Goal: Transaction & Acquisition: Purchase product/service

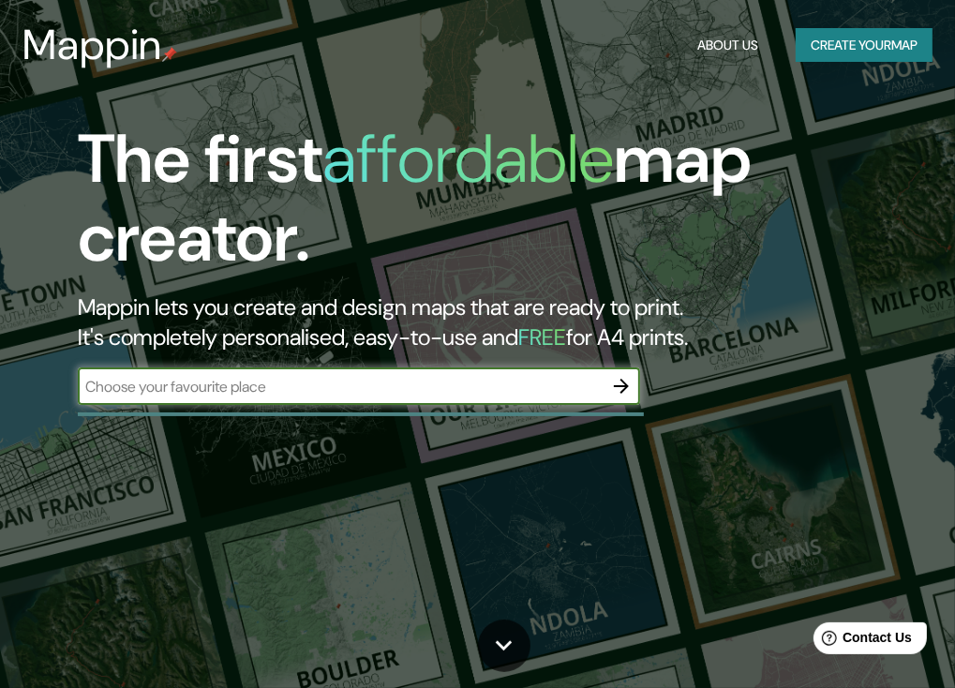
click at [266, 398] on div "​" at bounding box center [359, 385] width 562 height 37
click at [397, 393] on input "text" at bounding box center [340, 387] width 525 height 22
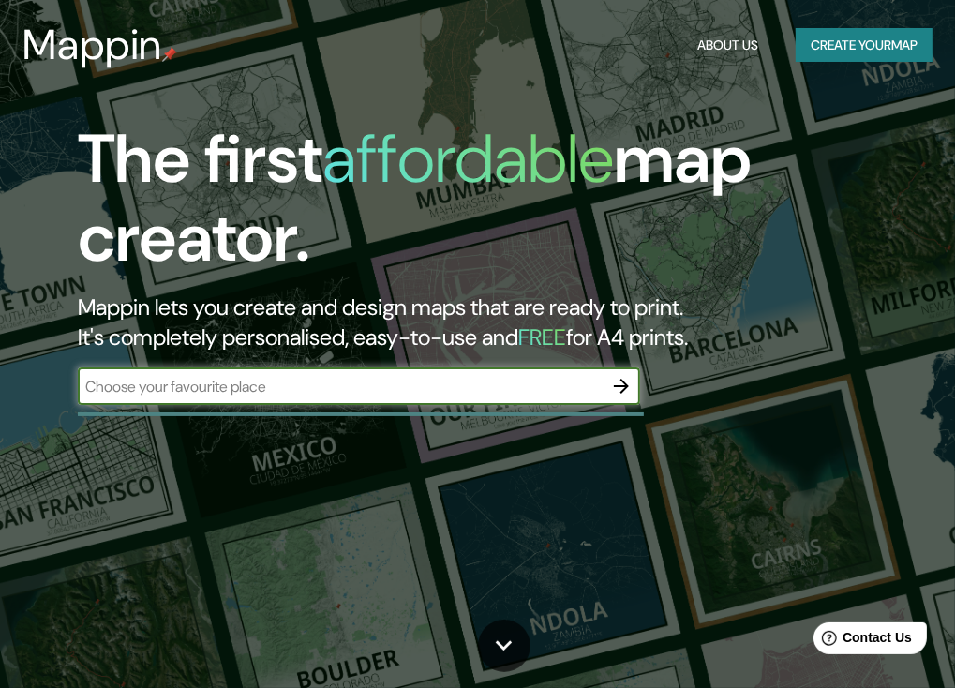
click at [615, 383] on icon "button" at bounding box center [621, 386] width 22 height 22
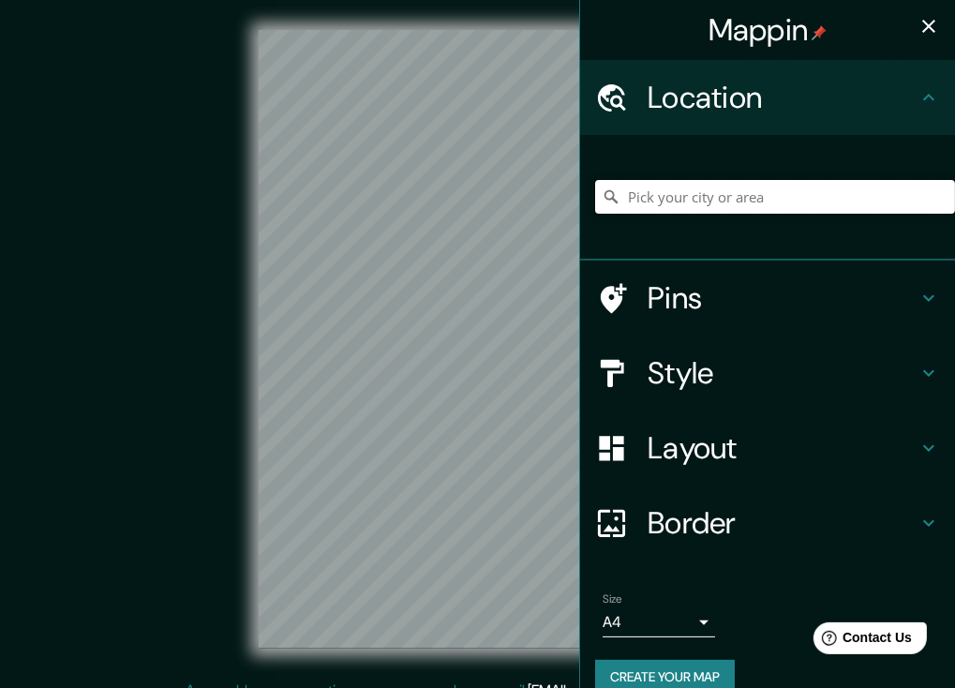
click at [607, 202] on input "Pick your city or area" at bounding box center [775, 197] width 360 height 34
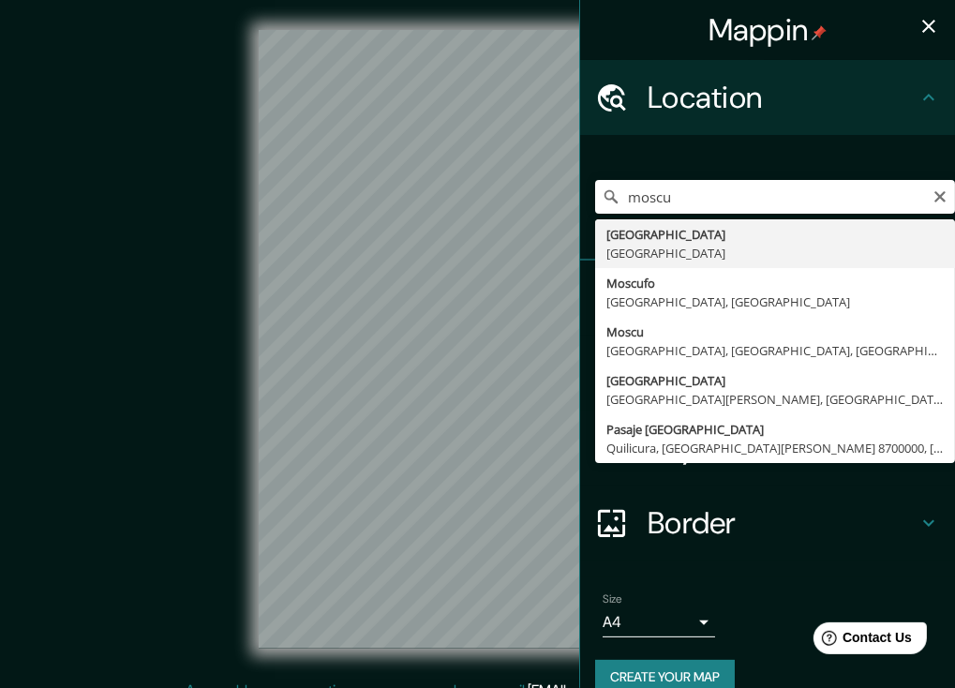
type input "[GEOGRAPHIC_DATA], [GEOGRAPHIC_DATA]"
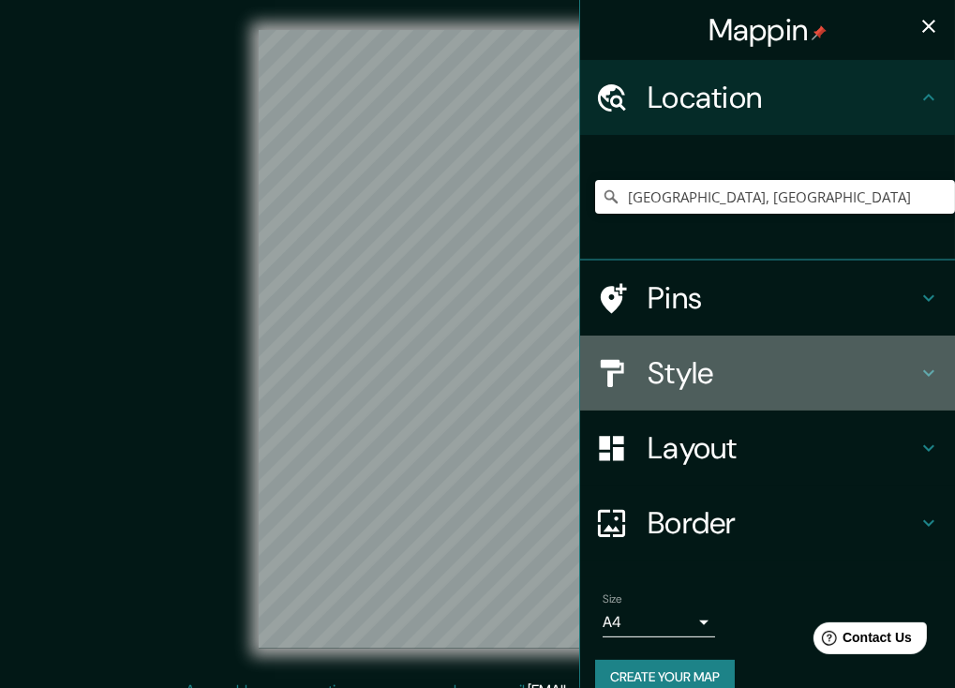
click at [693, 365] on h4 "Style" at bounding box center [783, 372] width 270 height 37
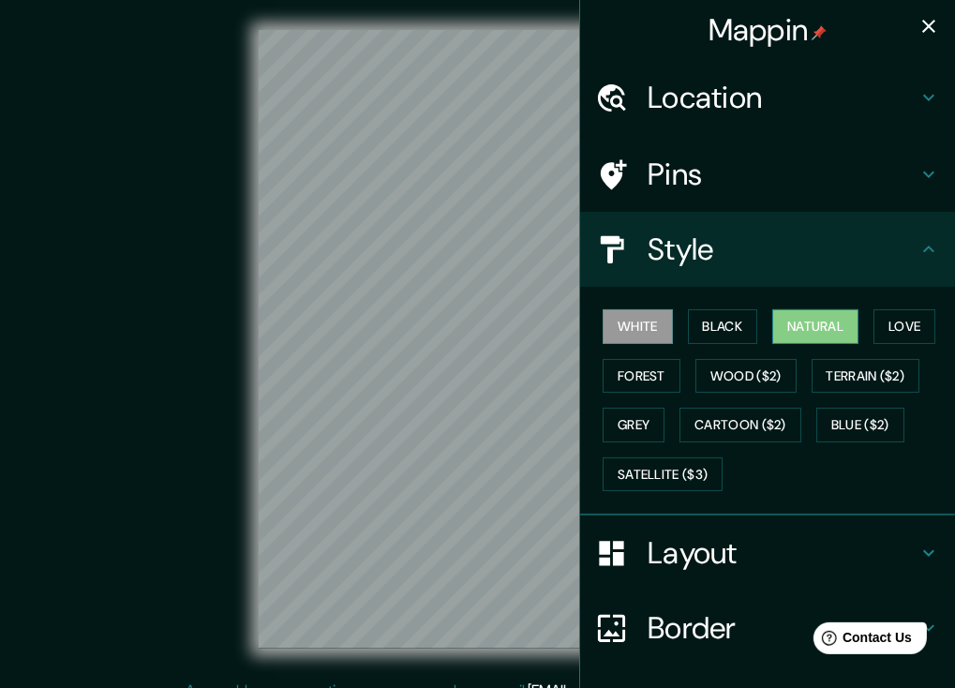
click at [810, 330] on button "Natural" at bounding box center [815, 326] width 86 height 35
click at [913, 325] on button "Love" at bounding box center [905, 326] width 62 height 35
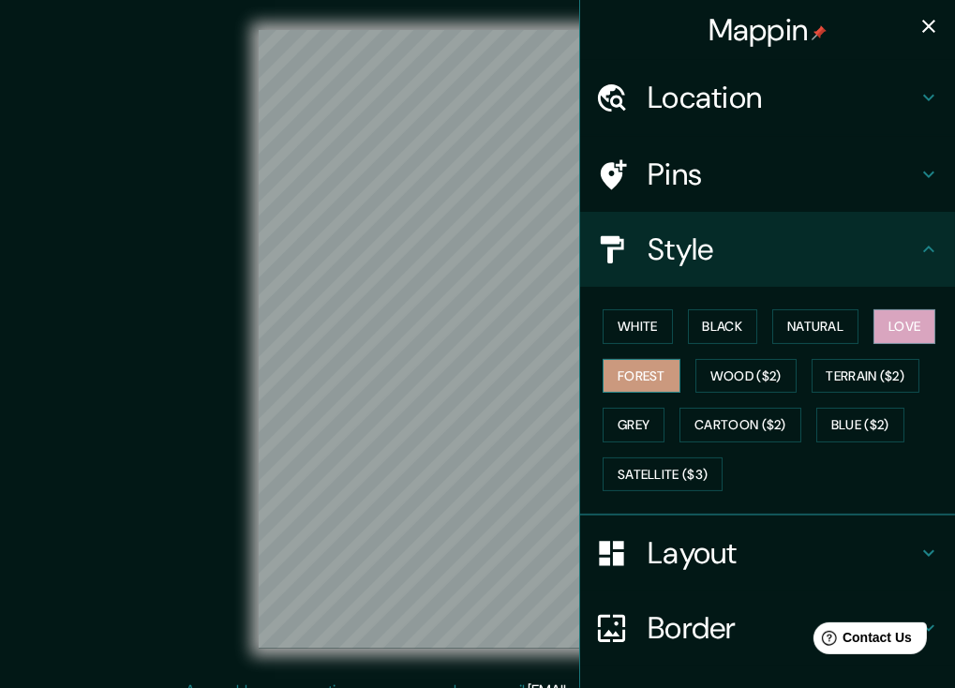
click at [616, 368] on button "Forest" at bounding box center [642, 376] width 78 height 35
click at [794, 325] on button "Natural" at bounding box center [815, 326] width 86 height 35
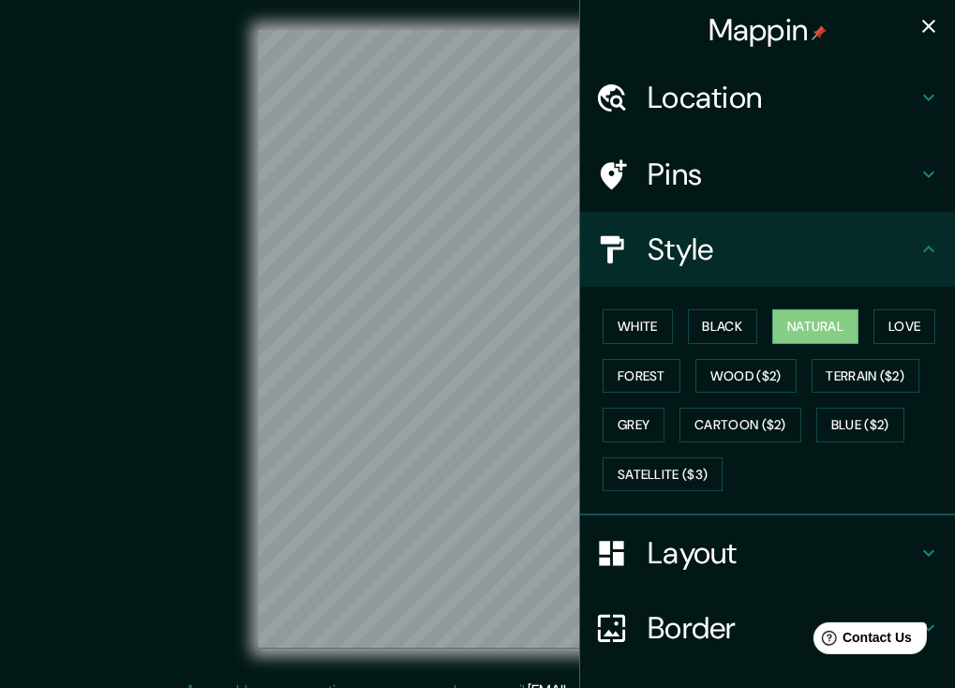
click at [910, 16] on button "button" at bounding box center [928, 25] width 37 height 37
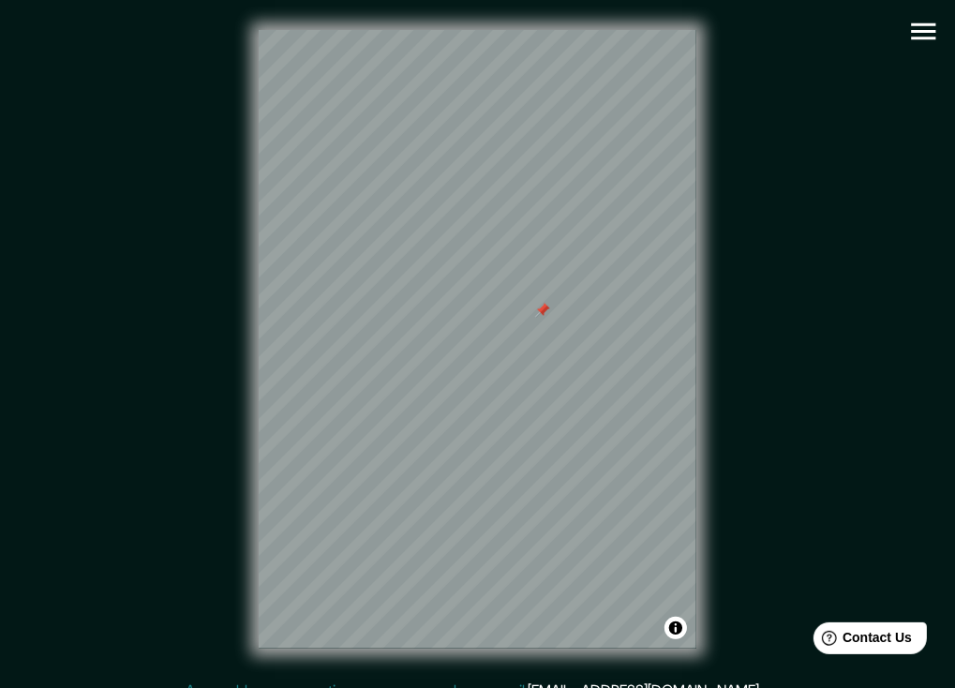
click at [542, 311] on div at bounding box center [542, 310] width 15 height 15
click at [900, 20] on div "© Mapbox © OpenStreetMap Improve this map" at bounding box center [478, 340] width 920 height 680
click at [922, 27] on icon "button" at bounding box center [923, 31] width 33 height 33
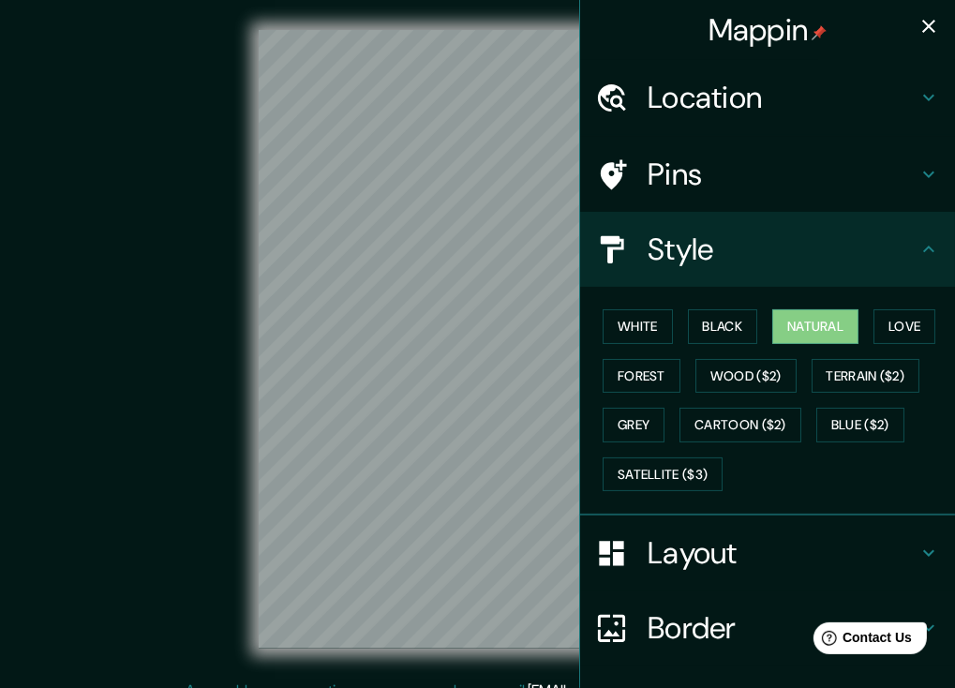
click at [784, 217] on div "Style" at bounding box center [767, 249] width 375 height 75
click at [621, 322] on button "White" at bounding box center [638, 326] width 70 height 35
click at [814, 331] on button "Natural" at bounding box center [815, 326] width 86 height 35
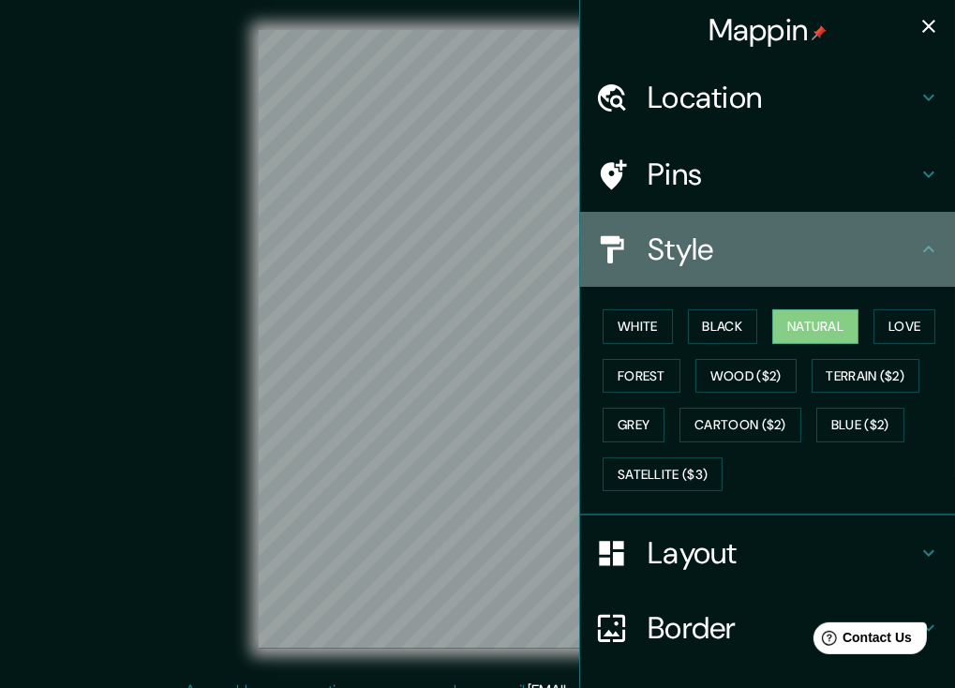
click at [919, 246] on icon at bounding box center [929, 249] width 22 height 22
click at [918, 257] on icon at bounding box center [929, 249] width 22 height 22
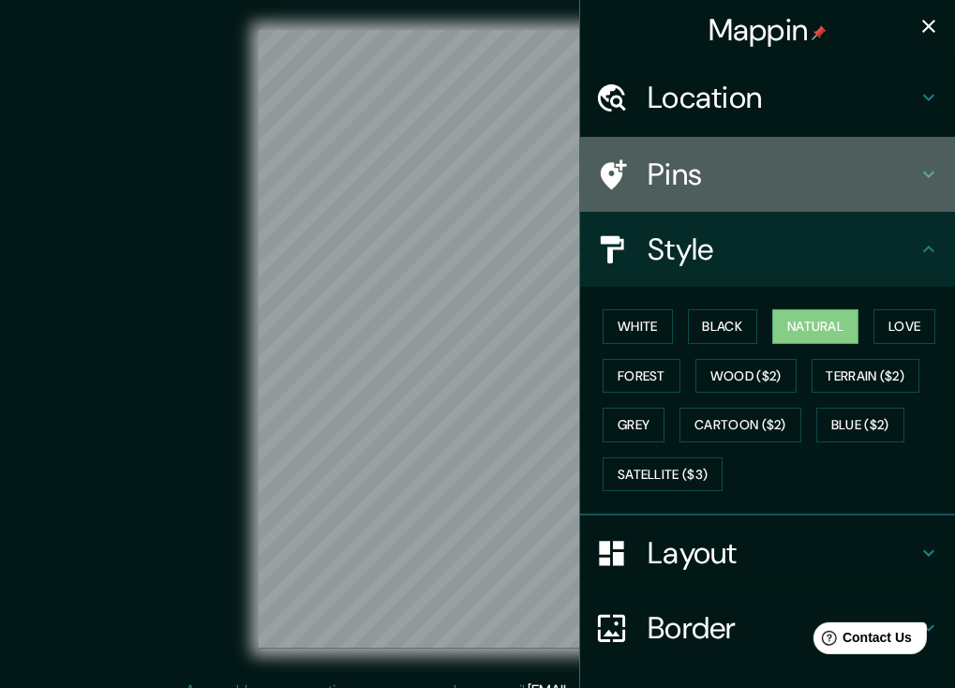
click at [914, 197] on div "Pins" at bounding box center [767, 174] width 375 height 75
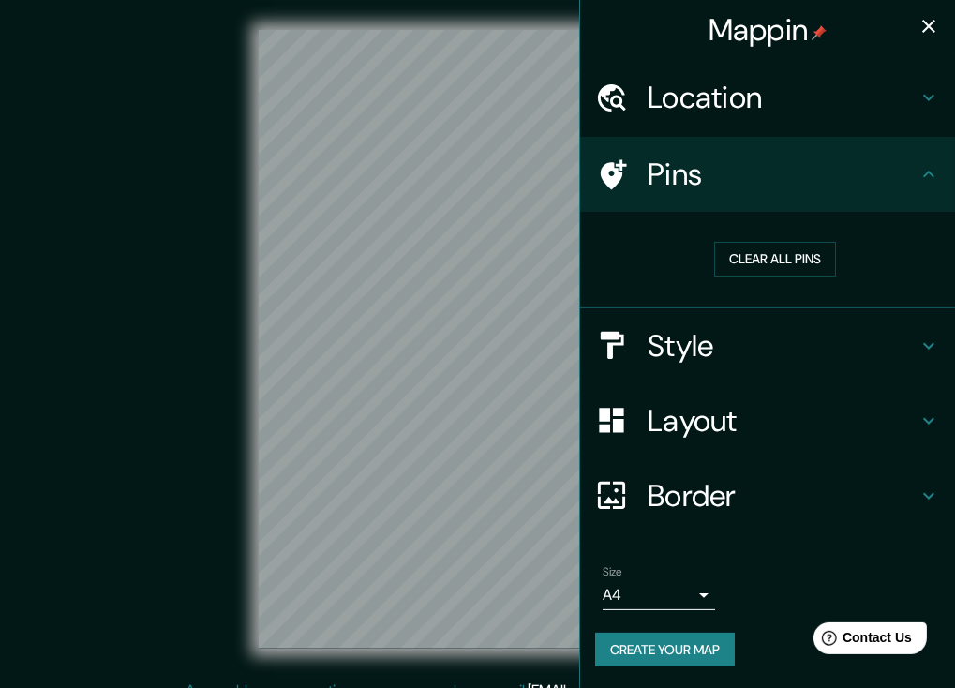
click at [916, 187] on h4 "Pins" at bounding box center [783, 174] width 270 height 37
click at [907, 421] on h4 "Layout" at bounding box center [783, 420] width 270 height 37
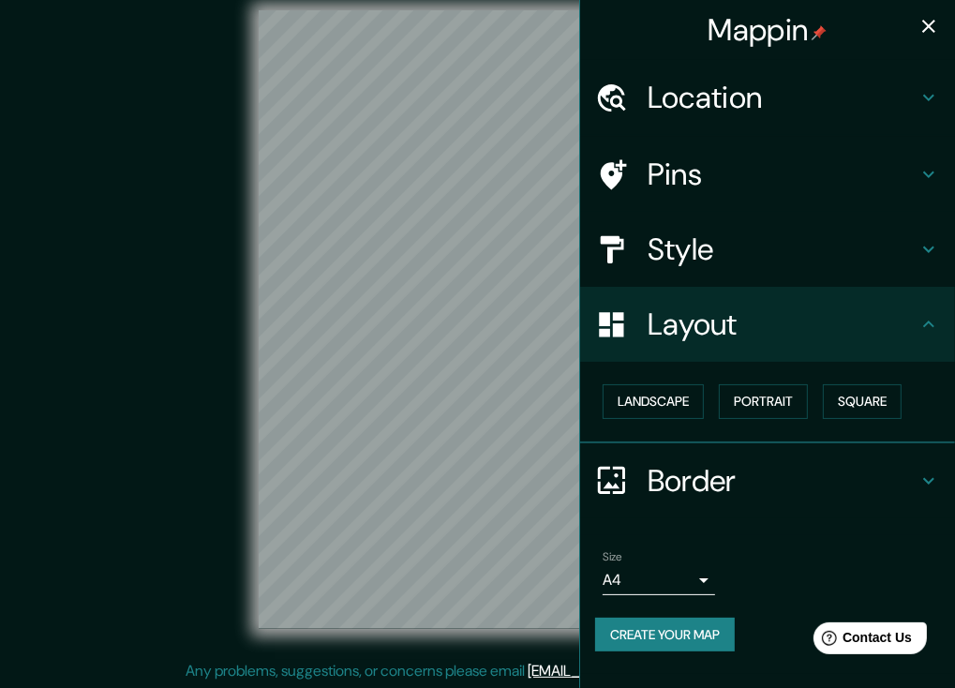
scroll to position [21, 0]
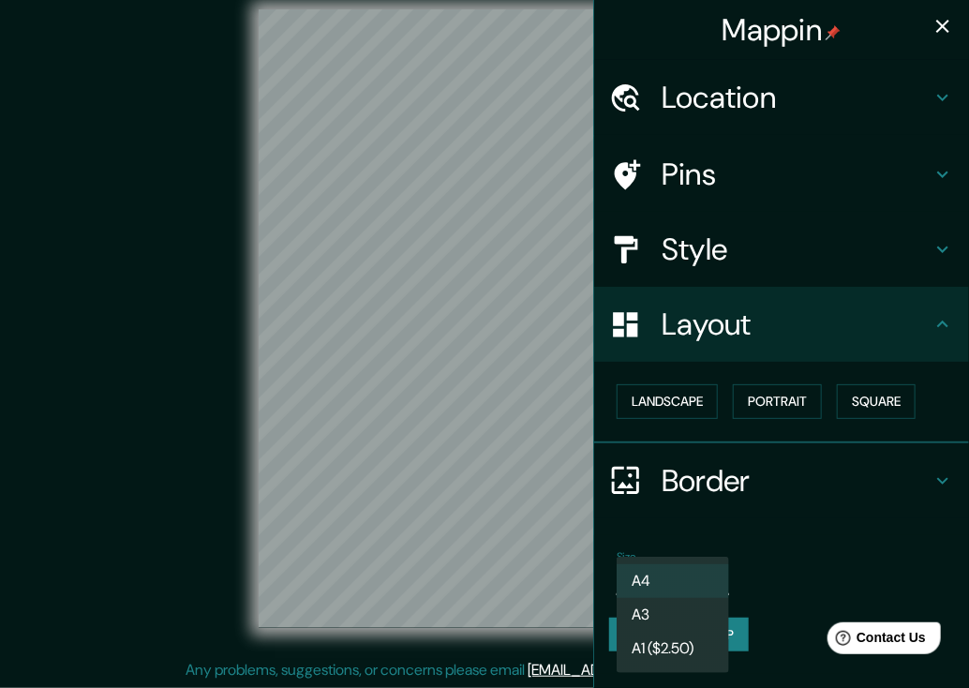
click at [703, 570] on body "Mappin Location Moscú, Rusia Pins Style Layout Landscape Portrait Square Border…" at bounding box center [484, 323] width 969 height 688
click at [671, 618] on li "A3" at bounding box center [673, 615] width 112 height 34
type input "a4"
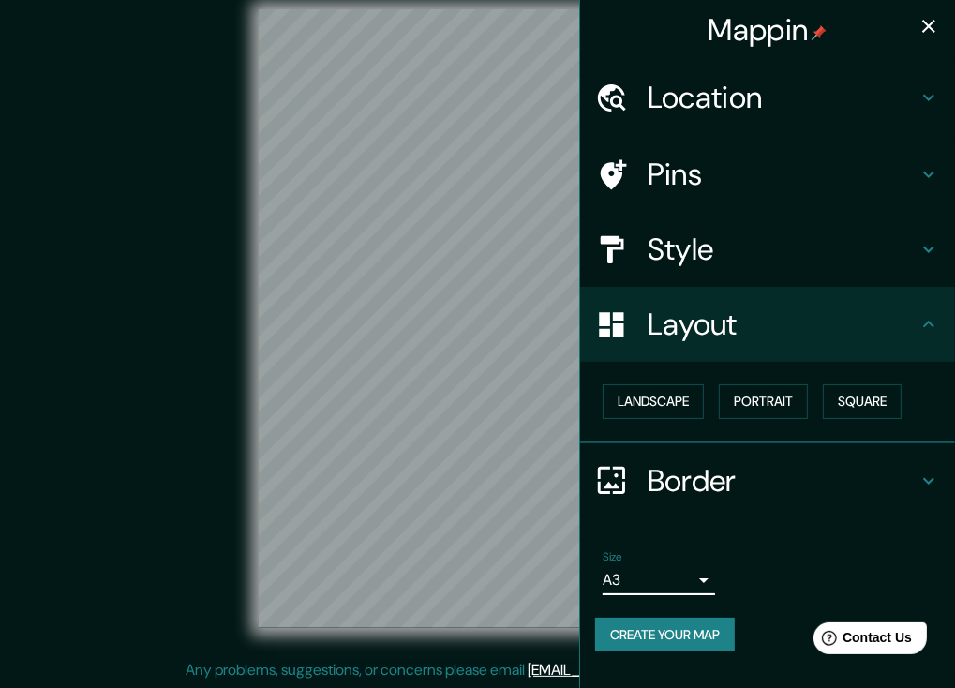
click at [667, 579] on body "Mappin Location Moscú, Rusia Pins Style Layout Landscape Portrait Square Border…" at bounding box center [477, 323] width 955 height 688
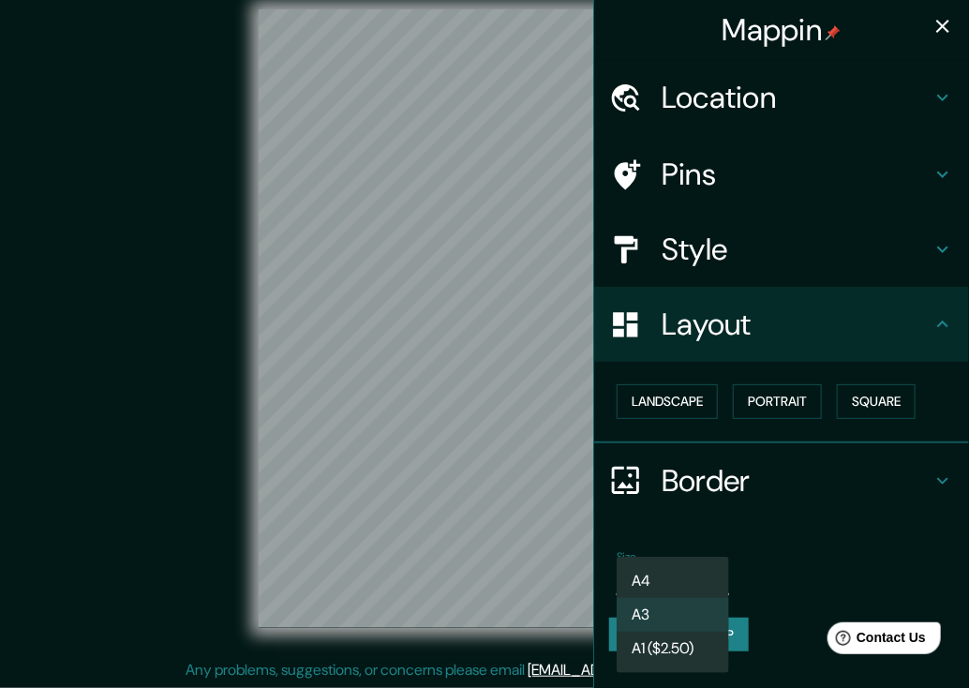
click at [663, 612] on li "A3" at bounding box center [673, 615] width 112 height 34
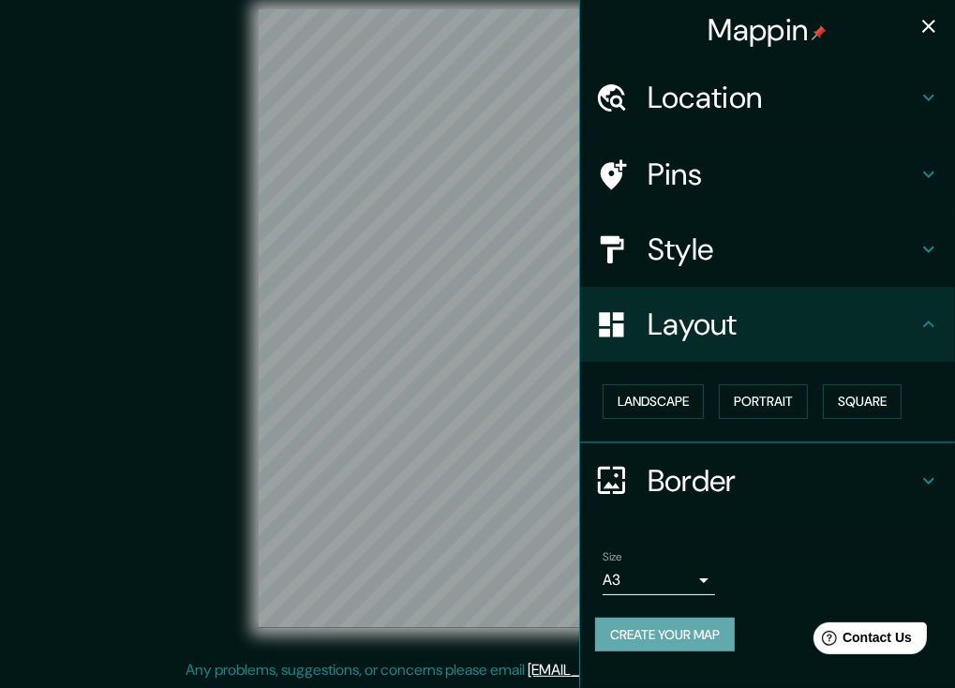
click at [690, 631] on button "Create your map" at bounding box center [665, 635] width 140 height 35
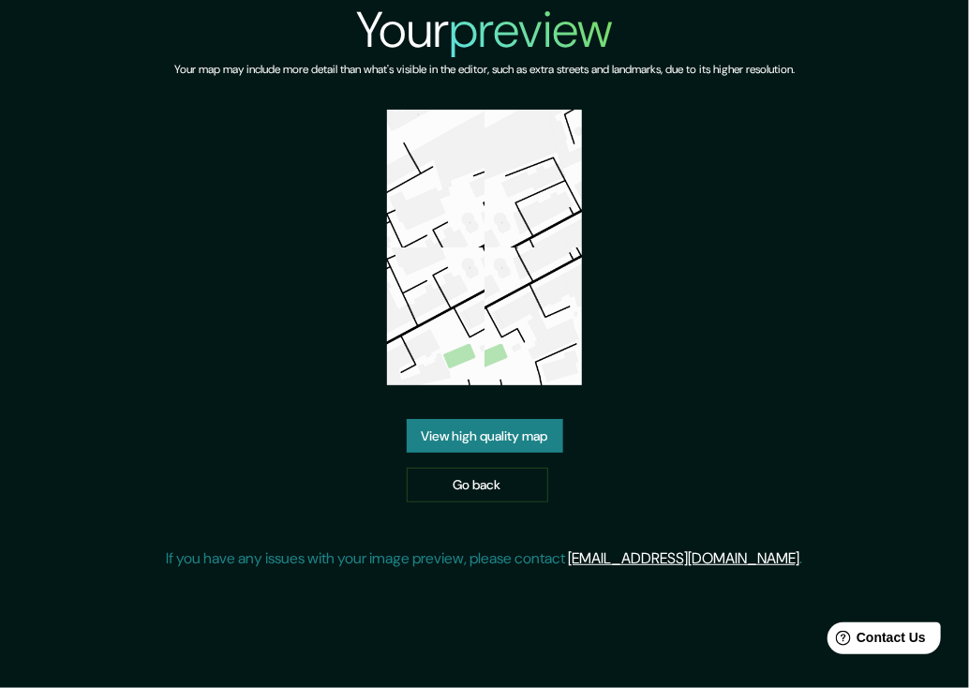
click at [451, 432] on link "View high quality map" at bounding box center [485, 436] width 157 height 35
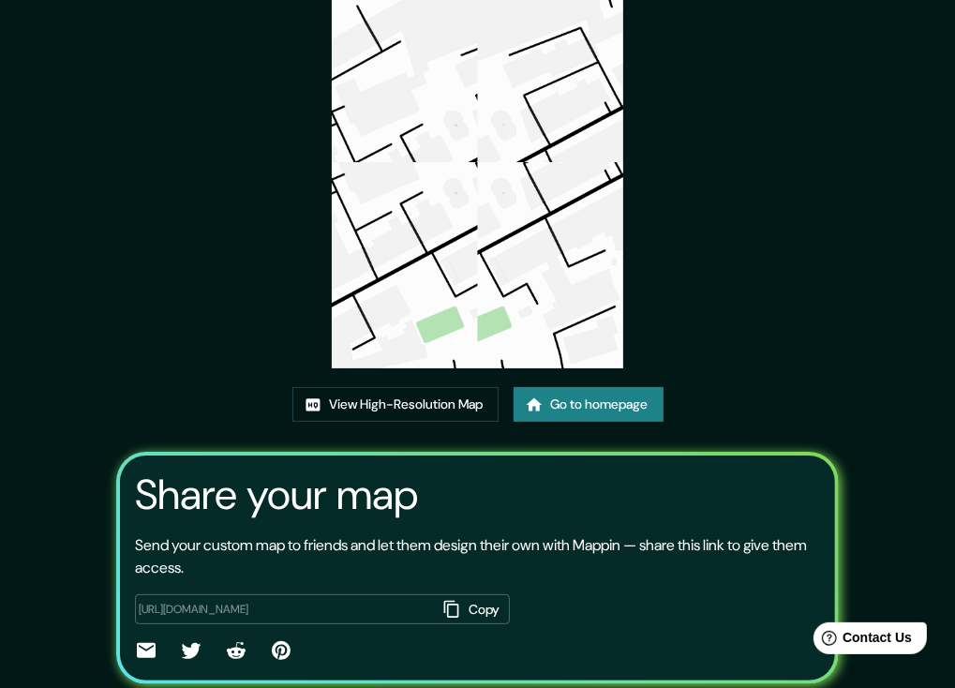
scroll to position [182, 0]
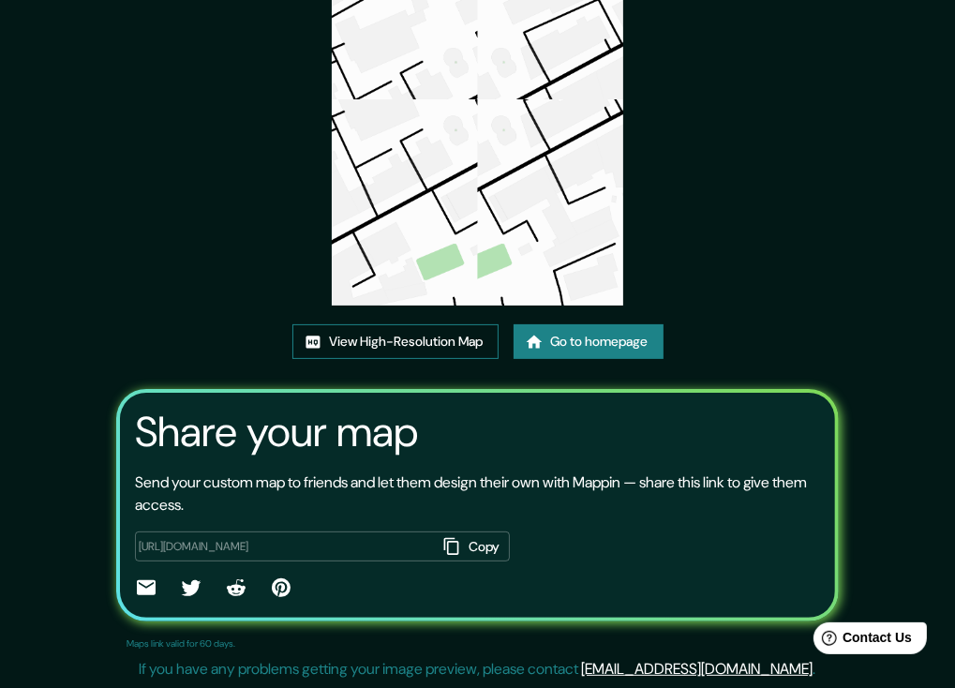
click at [382, 336] on link "View High-Resolution Map" at bounding box center [395, 341] width 206 height 35
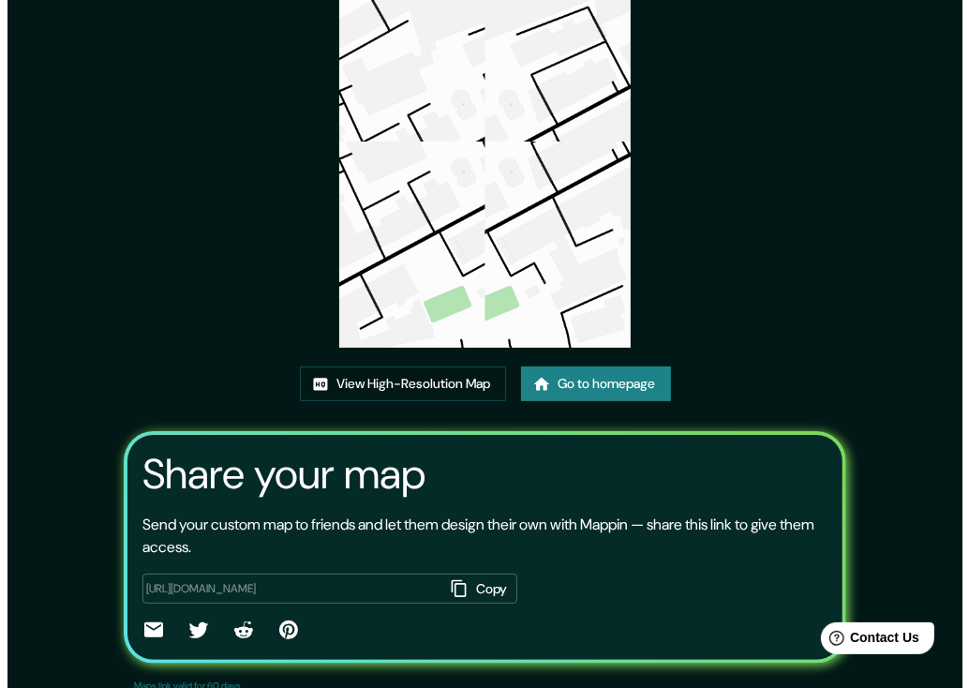
scroll to position [0, 0]
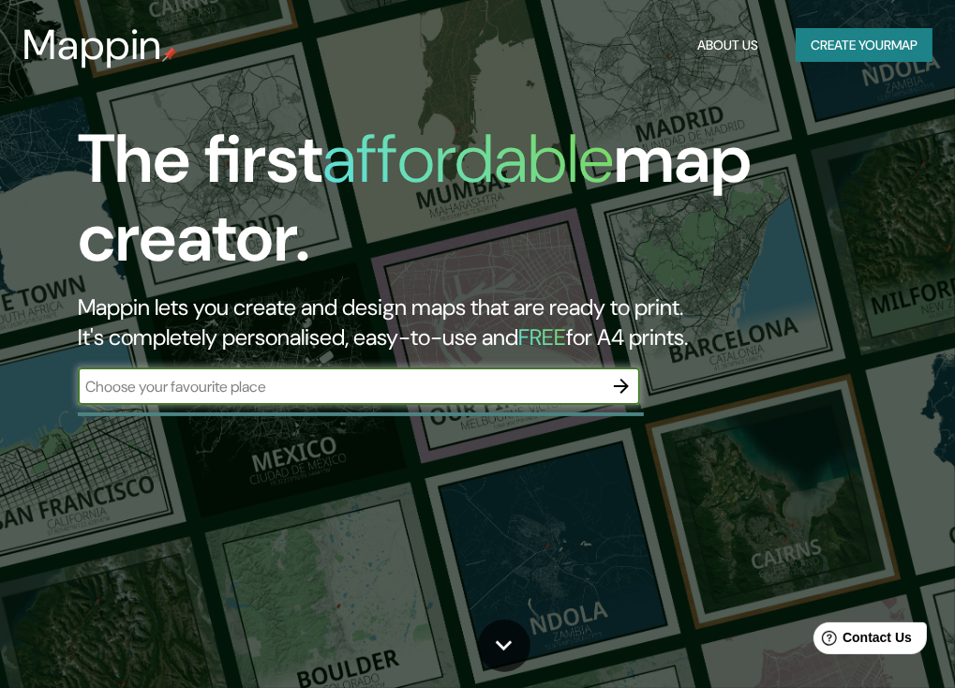
click at [632, 389] on icon "button" at bounding box center [621, 386] width 22 height 22
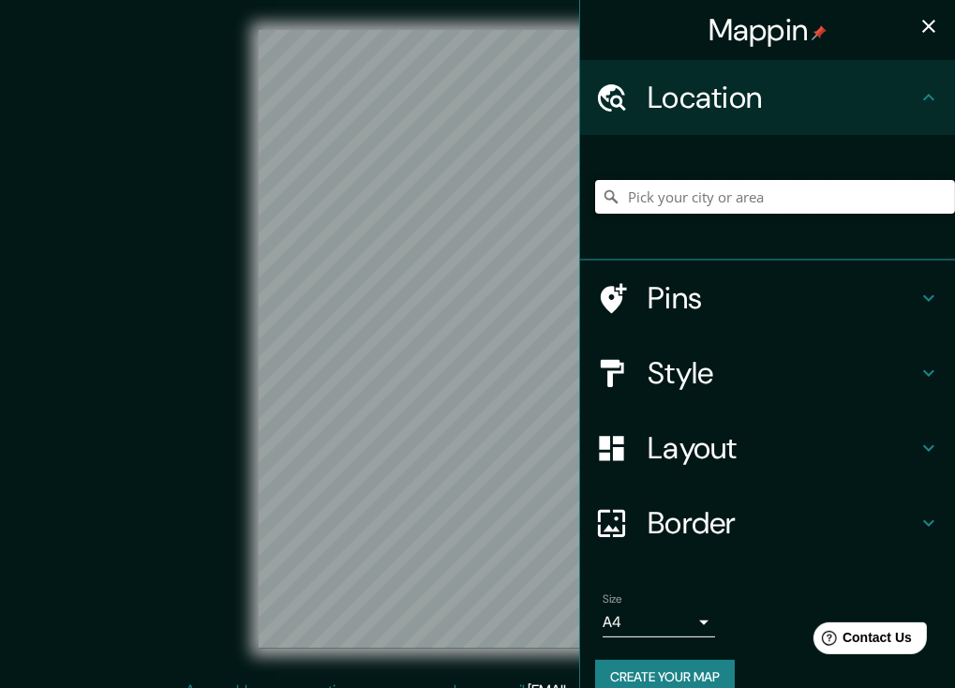
click at [630, 207] on input "Pick your city or area" at bounding box center [775, 197] width 360 height 34
click at [673, 211] on input "Pick your city or area" at bounding box center [775, 197] width 360 height 34
paste input "[STREET_ADDRESS]"
type input "119002, [GEOGRAPHIC_DATA], [GEOGRAPHIC_DATA]"
click at [922, 22] on icon "button" at bounding box center [928, 26] width 13 height 13
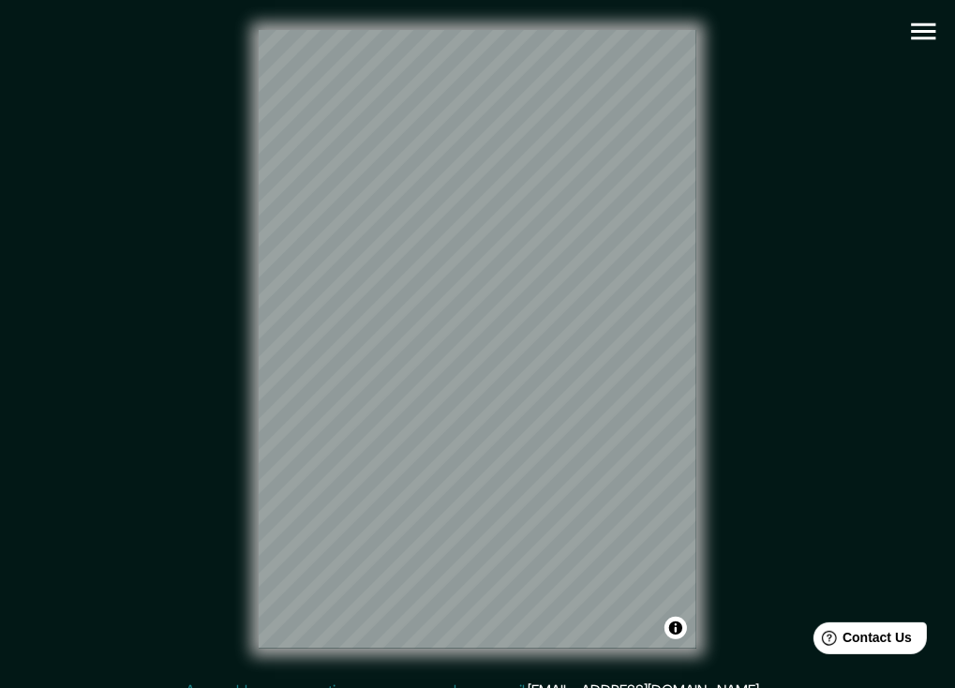
click at [924, 37] on icon "button" at bounding box center [923, 31] width 24 height 17
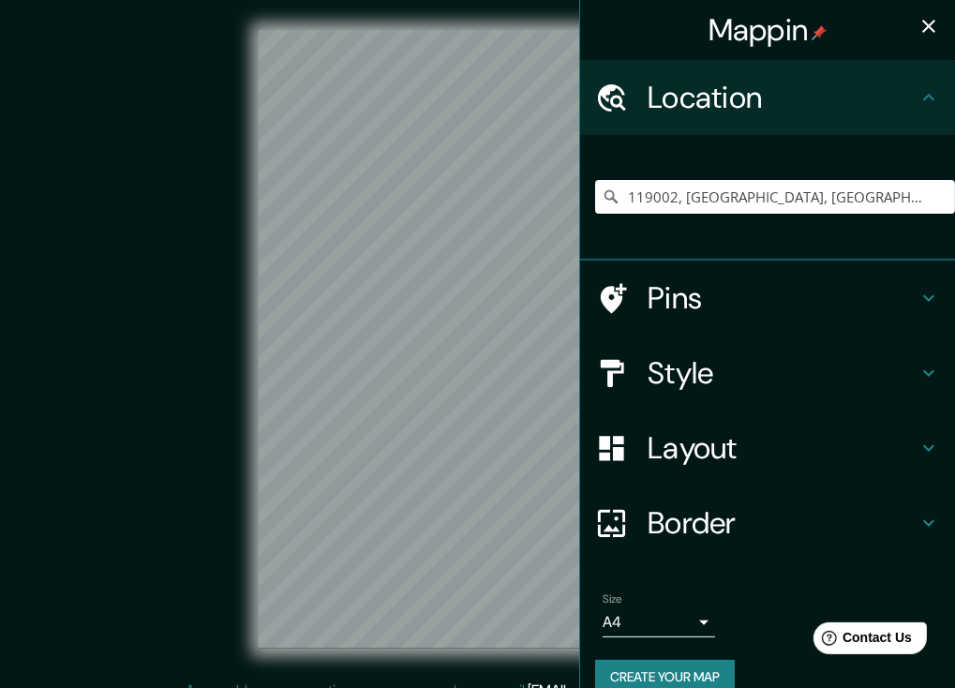
click at [684, 368] on h4 "Style" at bounding box center [783, 372] width 270 height 37
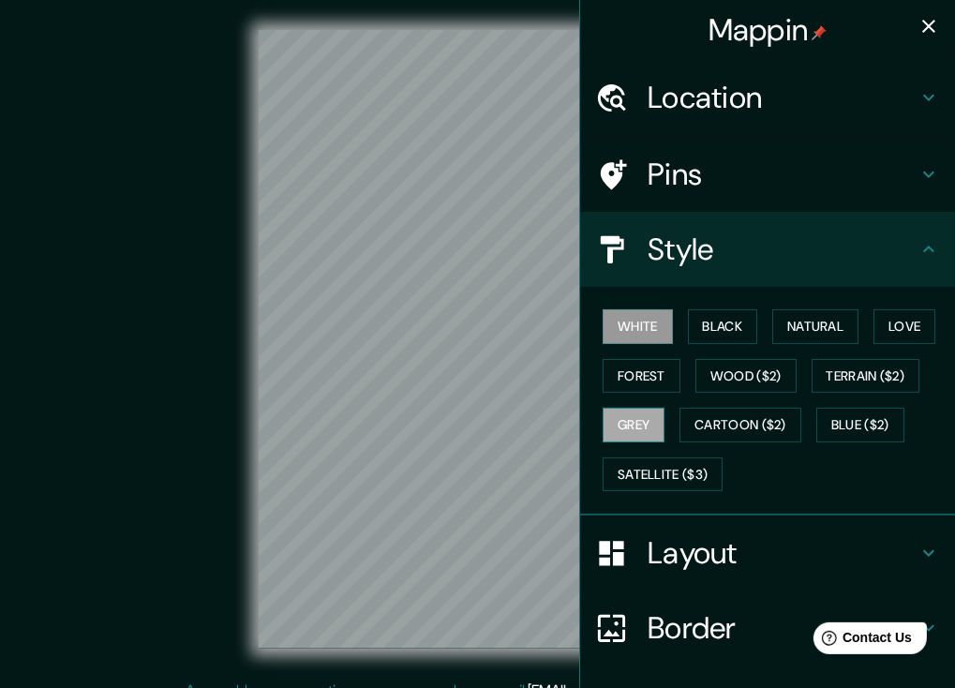
click at [635, 421] on button "Grey" at bounding box center [634, 425] width 62 height 35
click at [649, 376] on button "Forest" at bounding box center [642, 376] width 78 height 35
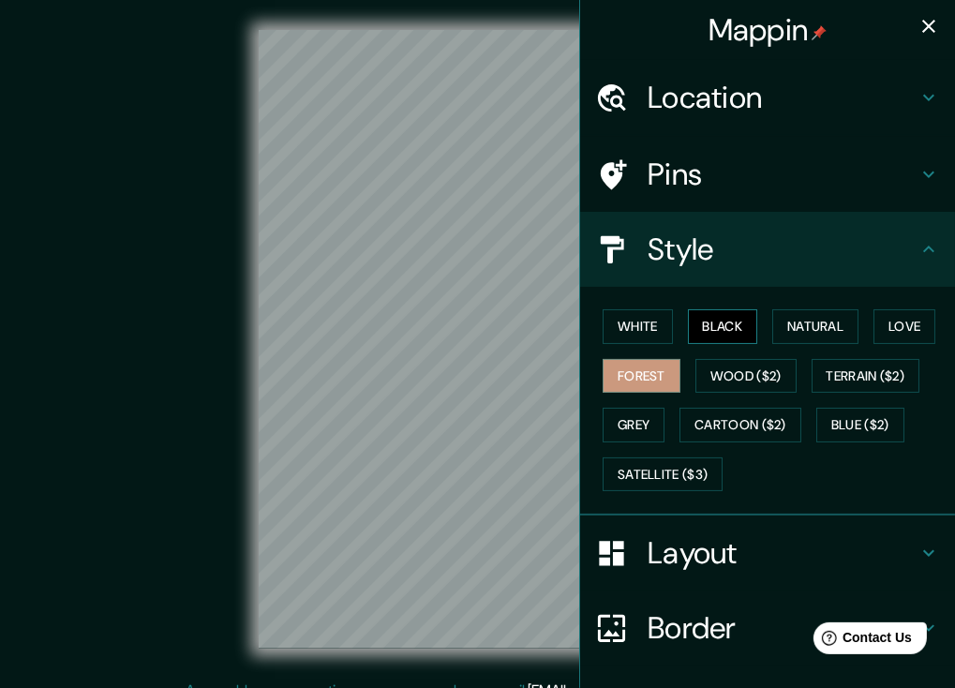
click at [705, 311] on button "Black" at bounding box center [723, 326] width 70 height 35
click at [649, 314] on button "White" at bounding box center [638, 326] width 70 height 35
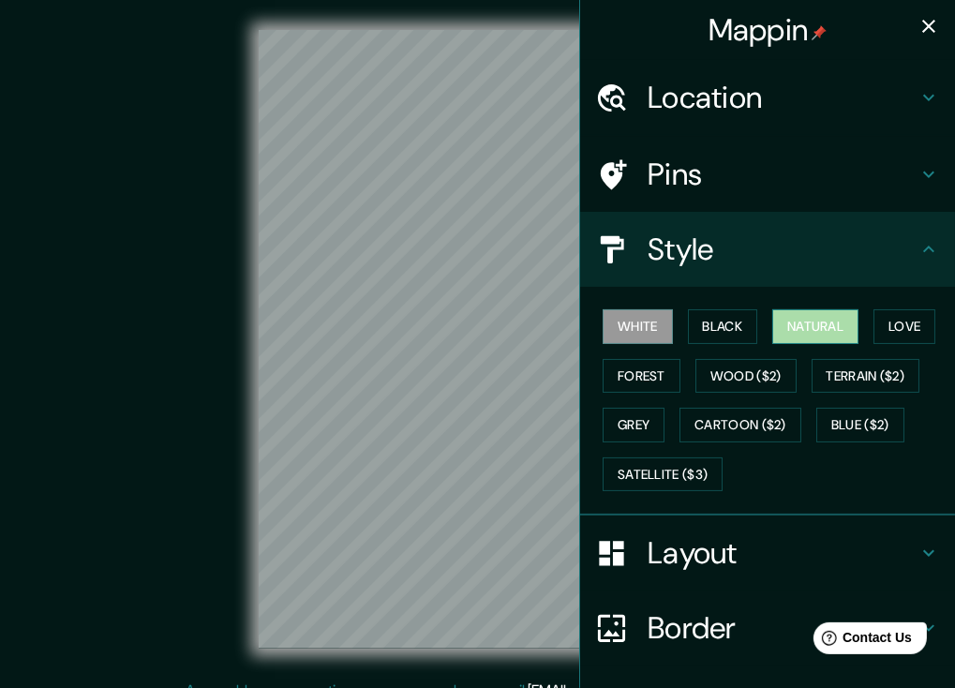
click at [791, 326] on button "Natural" at bounding box center [815, 326] width 86 height 35
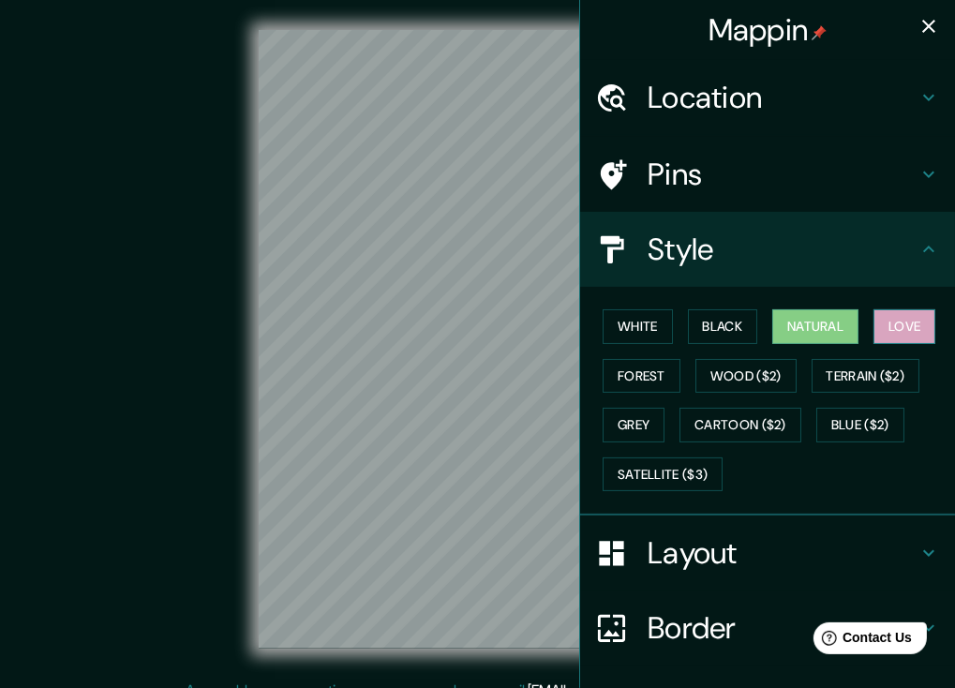
click at [881, 324] on button "Love" at bounding box center [905, 326] width 62 height 35
click at [628, 335] on button "White" at bounding box center [638, 326] width 70 height 35
click at [781, 315] on button "Natural" at bounding box center [815, 326] width 86 height 35
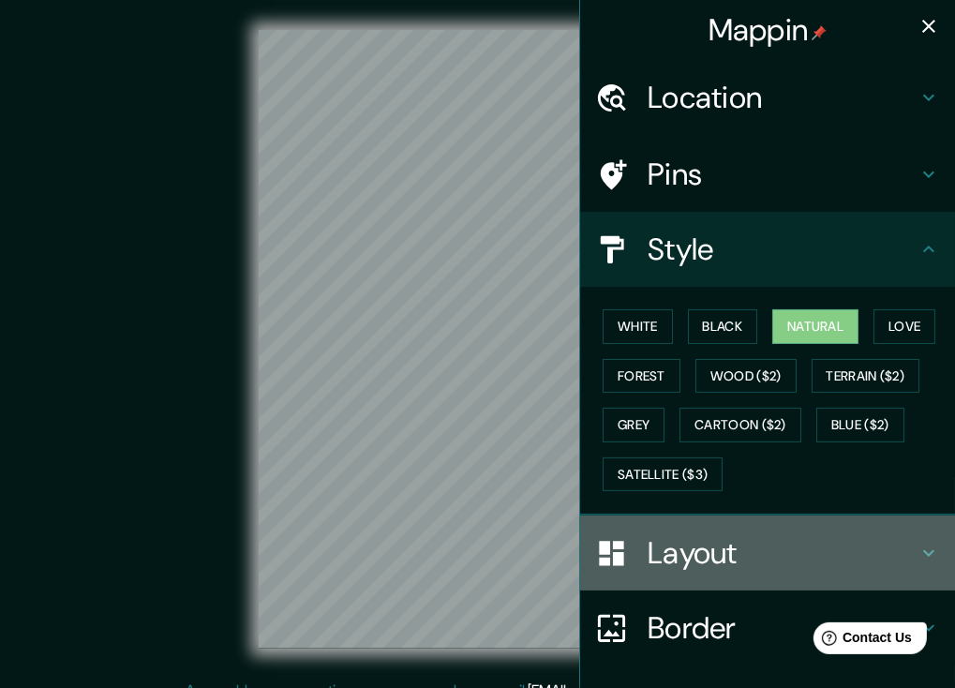
click at [701, 562] on h4 "Layout" at bounding box center [783, 552] width 270 height 37
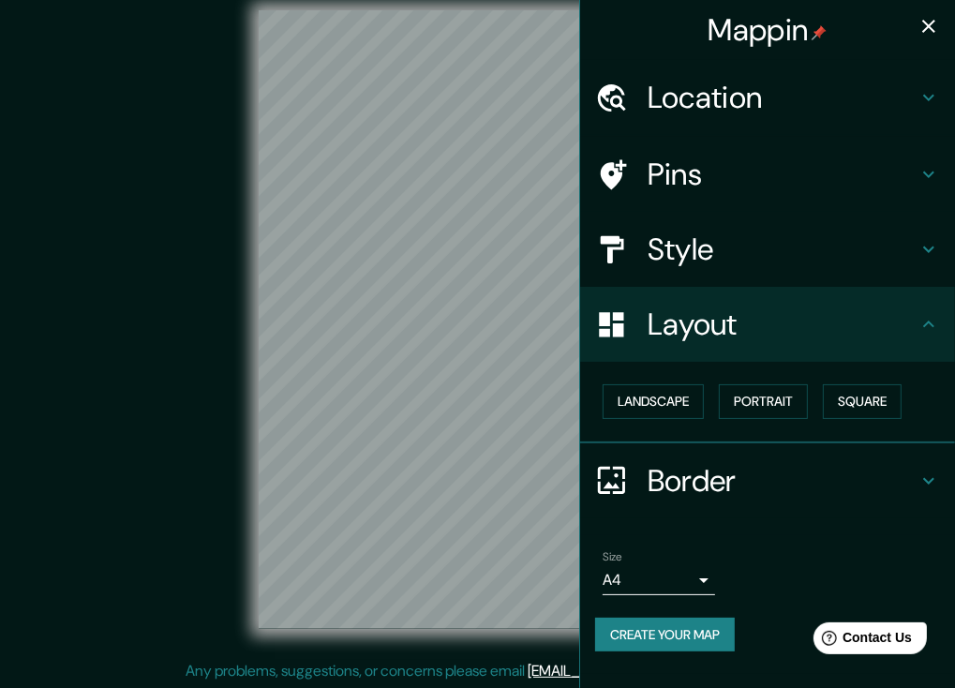
scroll to position [21, 0]
click at [669, 632] on button "Create your map" at bounding box center [665, 635] width 140 height 35
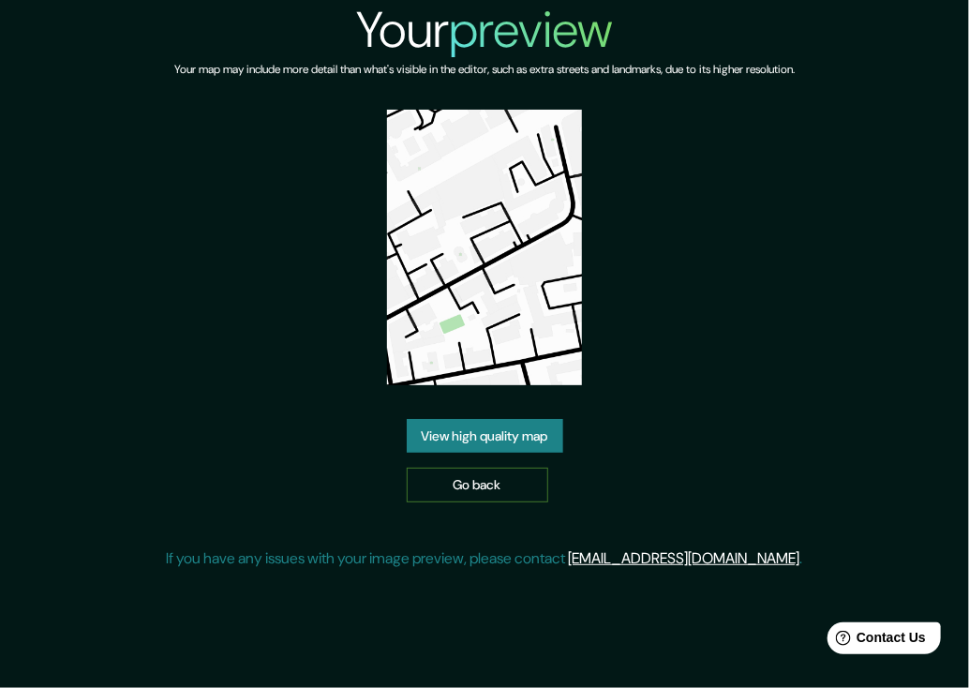
click at [430, 481] on link "Go back" at bounding box center [478, 485] width 142 height 35
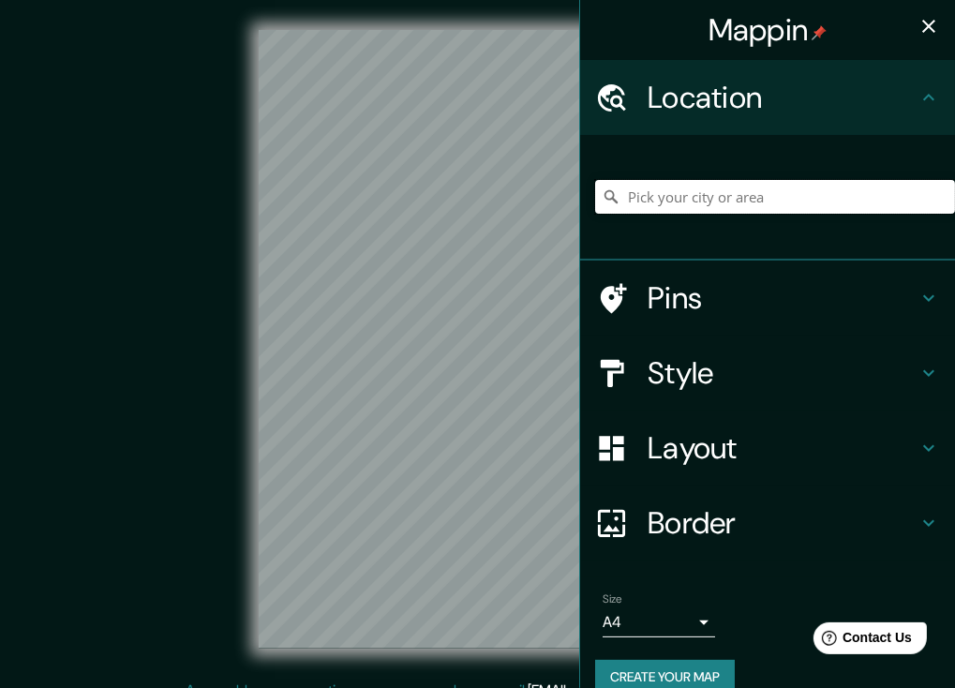
click at [722, 207] on input "Pick your city or area" at bounding box center [775, 197] width 360 height 34
paste input "[STREET_ADDRESS]"
type input "119002, [GEOGRAPHIC_DATA], [GEOGRAPHIC_DATA]"
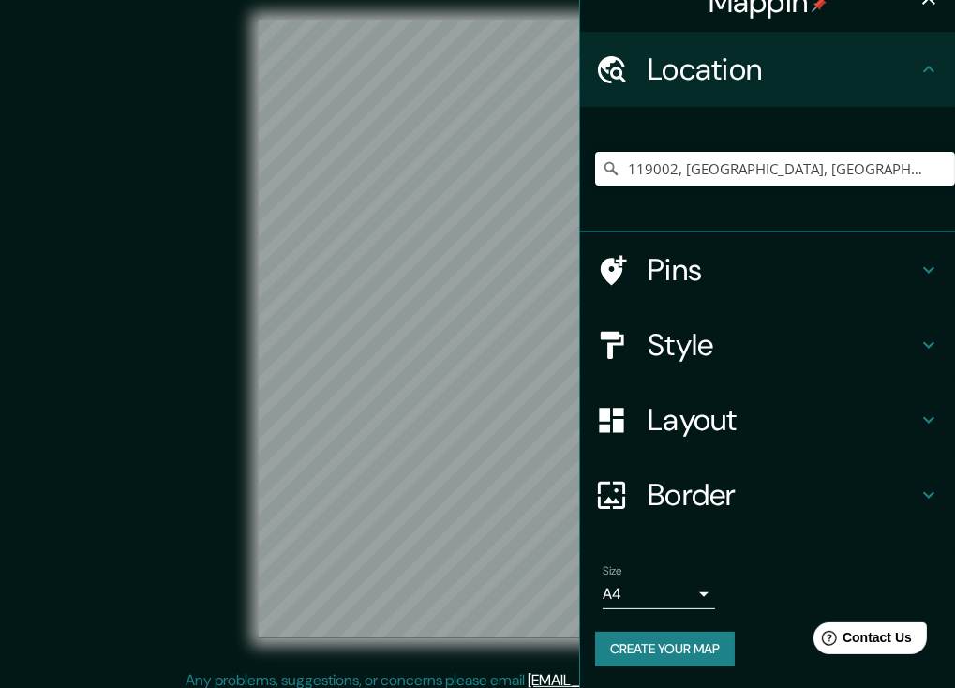
scroll to position [21, 0]
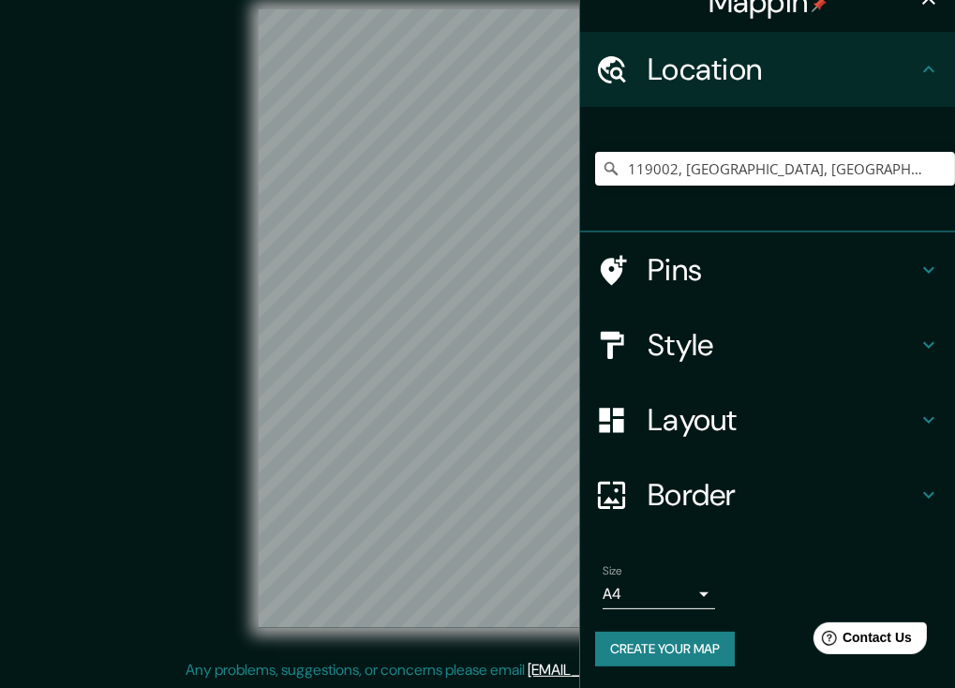
click at [659, 487] on h4 "Border" at bounding box center [783, 494] width 270 height 37
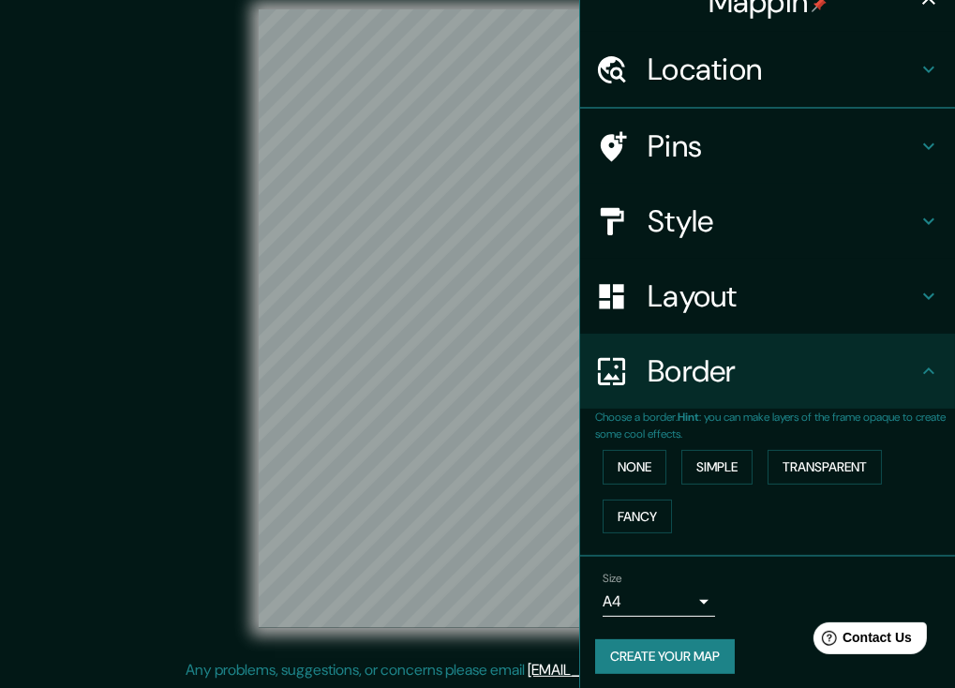
scroll to position [0, 0]
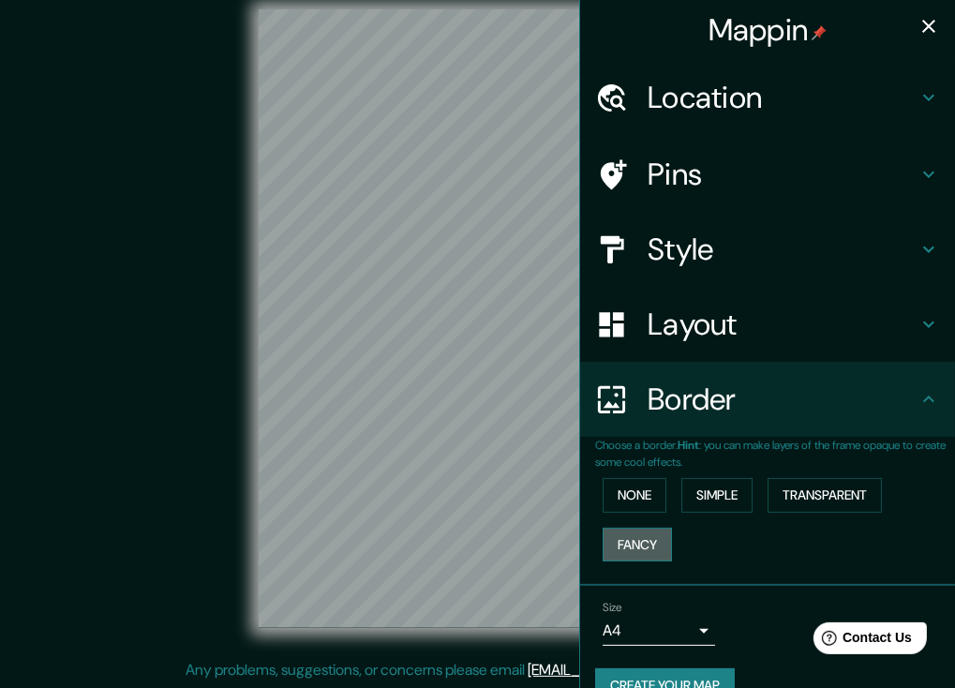
click at [641, 554] on button "Fancy" at bounding box center [637, 545] width 69 height 35
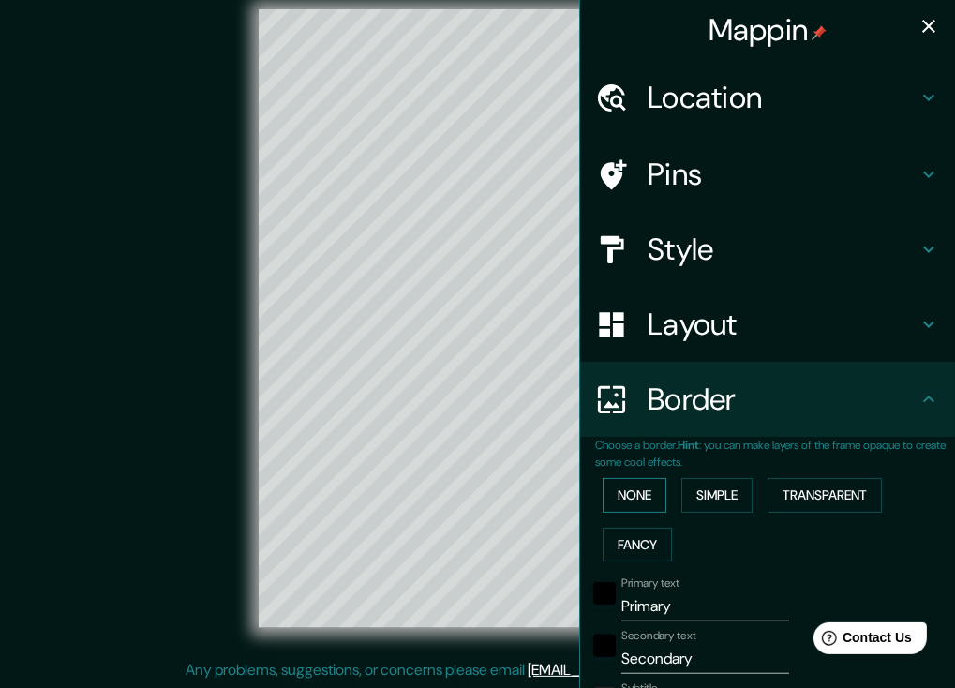
click at [636, 491] on button "None" at bounding box center [635, 495] width 64 height 35
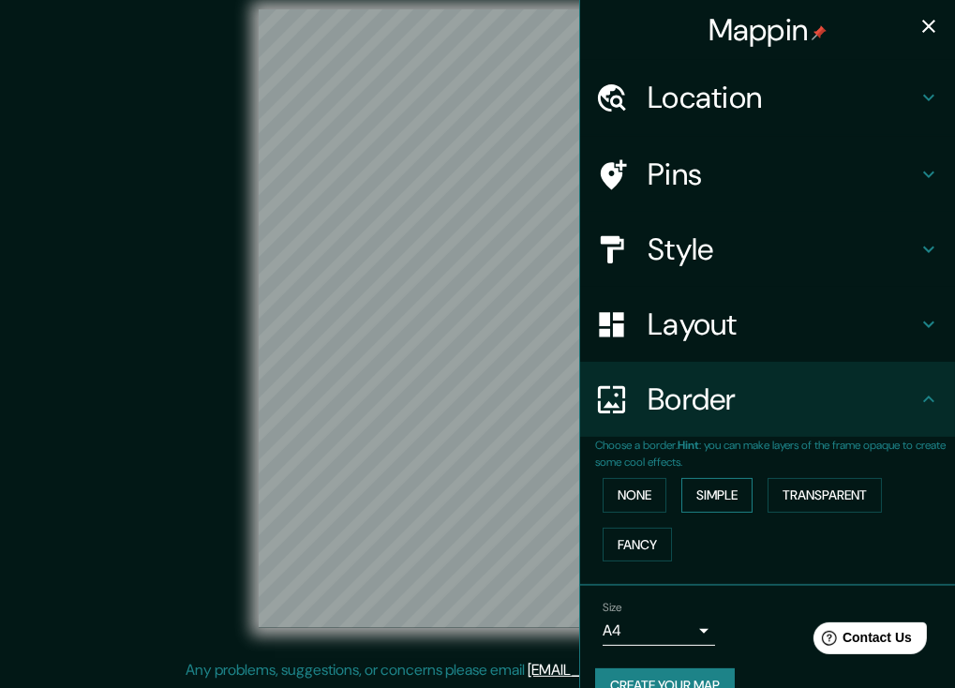
click at [707, 496] on button "Simple" at bounding box center [717, 495] width 71 height 35
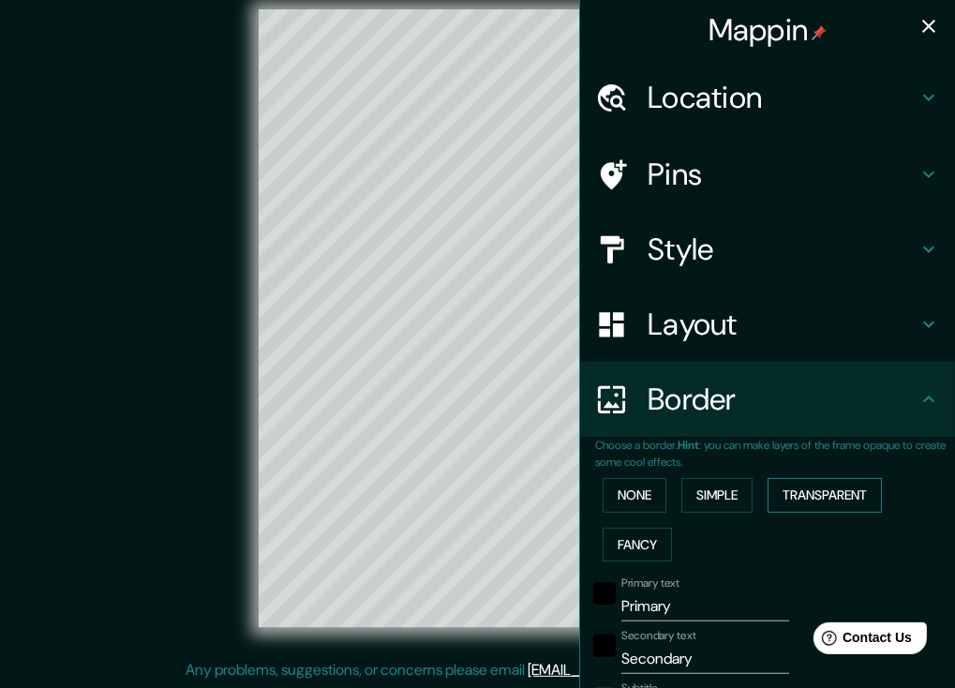
click at [798, 494] on button "Transparent" at bounding box center [825, 495] width 114 height 35
click at [637, 500] on button "None" at bounding box center [635, 495] width 64 height 35
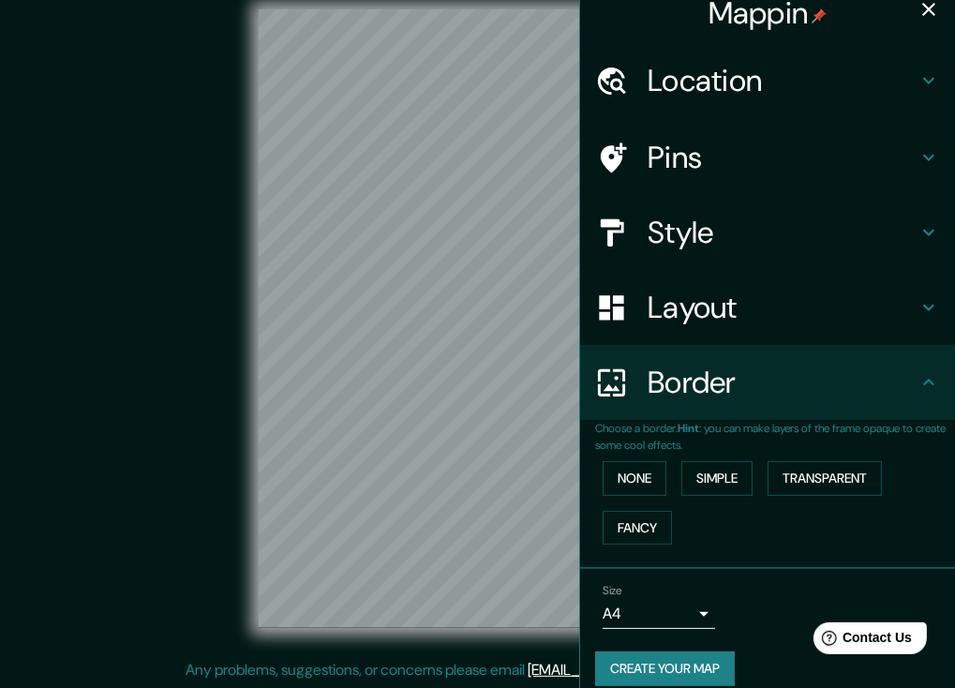
scroll to position [36, 0]
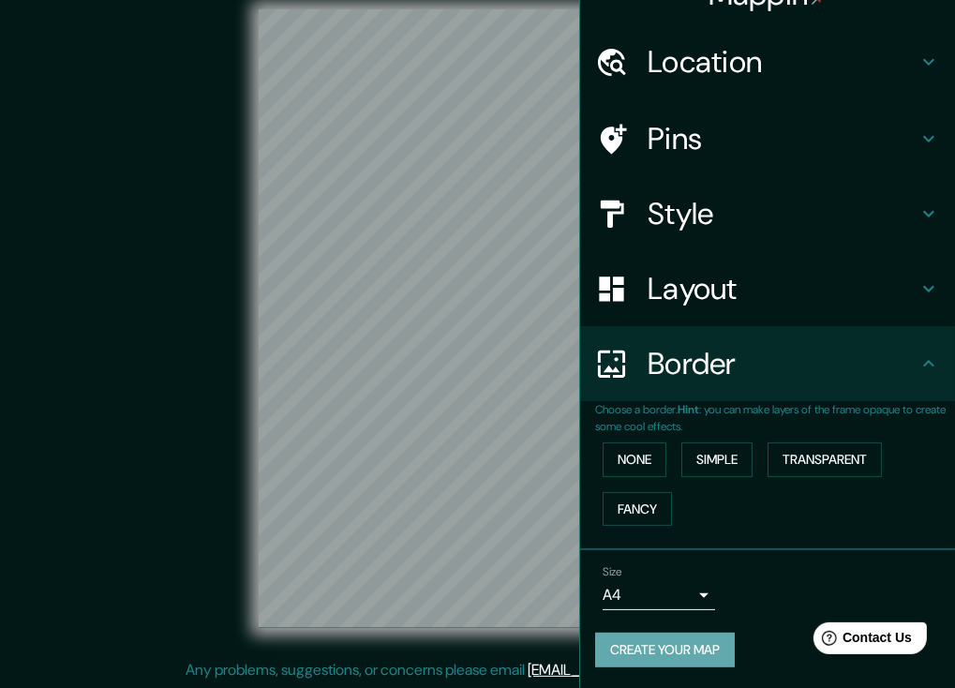
click at [682, 659] on button "Create your map" at bounding box center [665, 650] width 140 height 35
click at [626, 643] on div "Create your map" at bounding box center [767, 650] width 345 height 35
click at [646, 595] on body "Mappin Location [GEOGRAPHIC_DATA] [GEOGRAPHIC_DATA], [GEOGRAPHIC_DATA] [GEOGRAP…" at bounding box center [477, 323] width 955 height 688
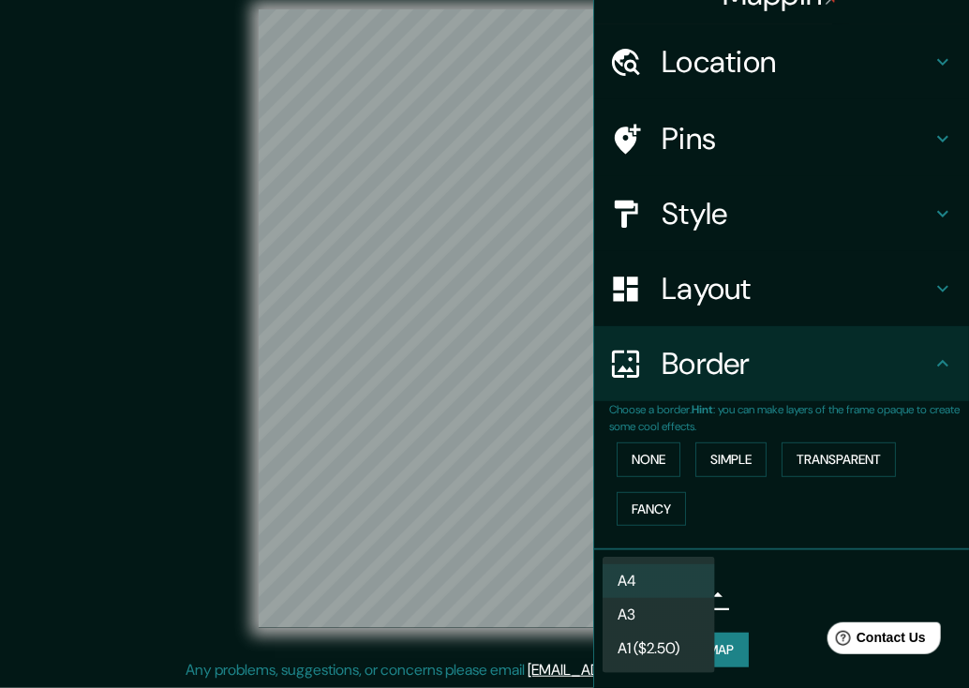
click at [642, 582] on li "A4" at bounding box center [659, 581] width 112 height 34
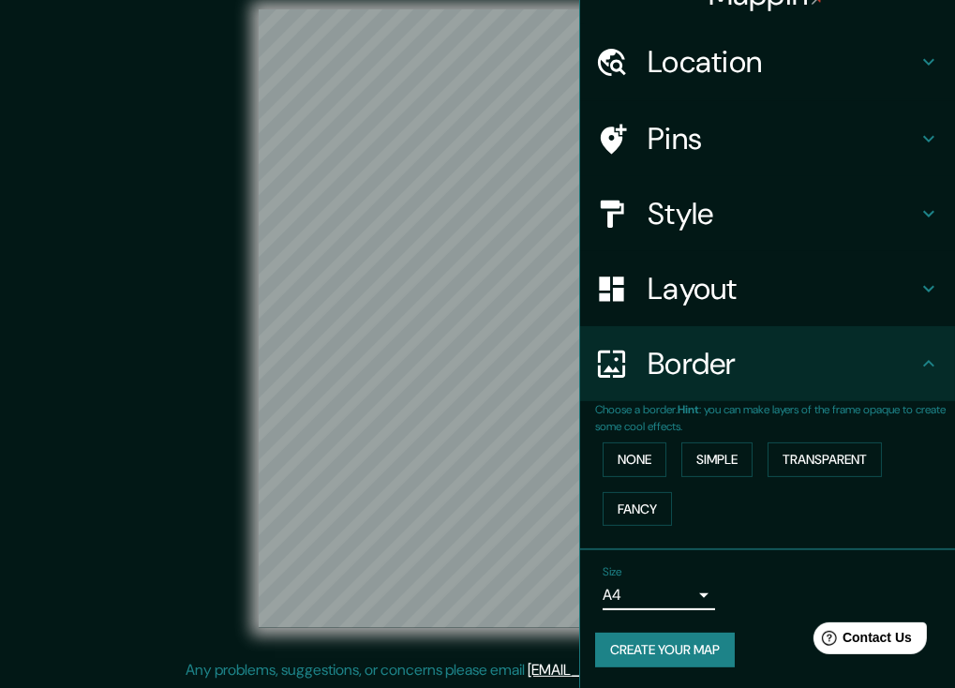
click at [656, 652] on button "Create your map" at bounding box center [665, 650] width 140 height 35
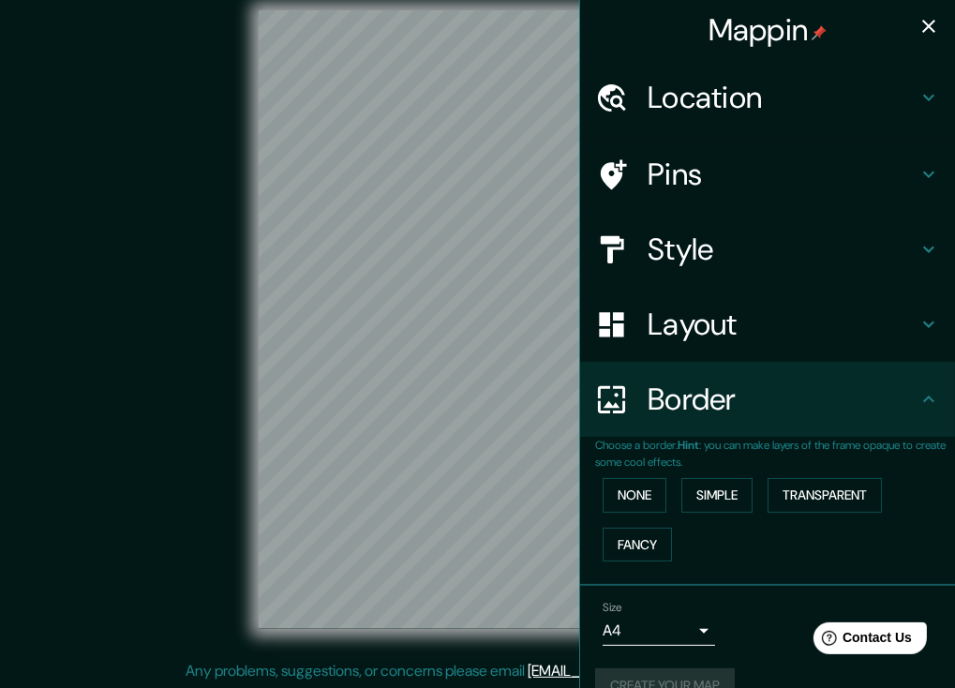
scroll to position [0, 0]
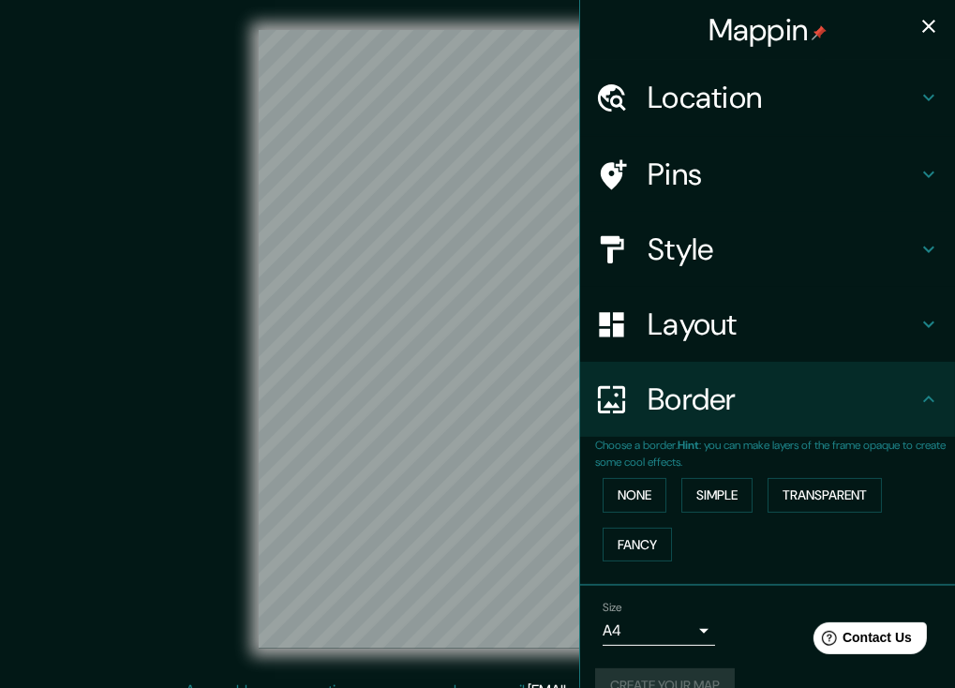
click at [918, 33] on icon "button" at bounding box center [929, 26] width 22 height 22
